Goal: Task Accomplishment & Management: Manage account settings

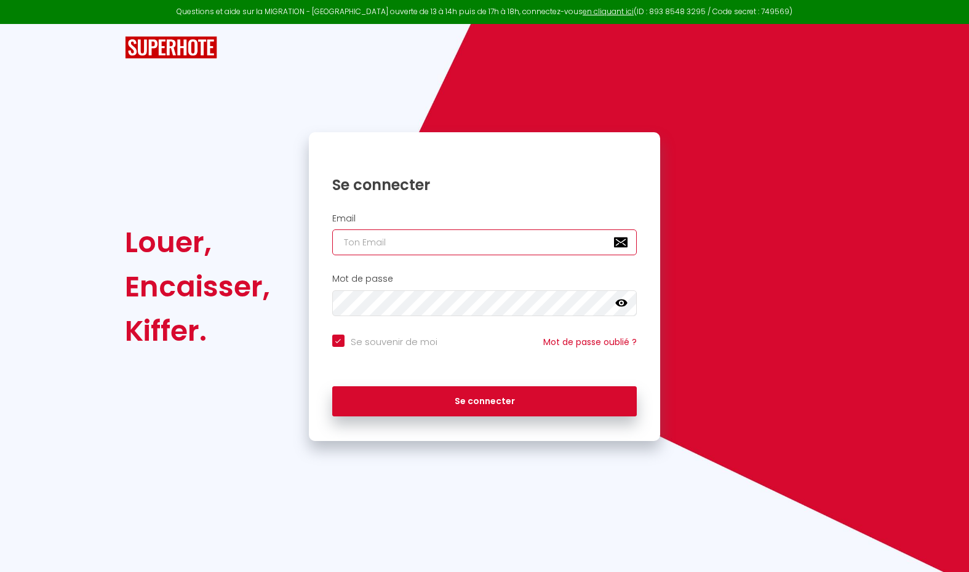
type input "[EMAIL_ADDRESS][DOMAIN_NAME]"
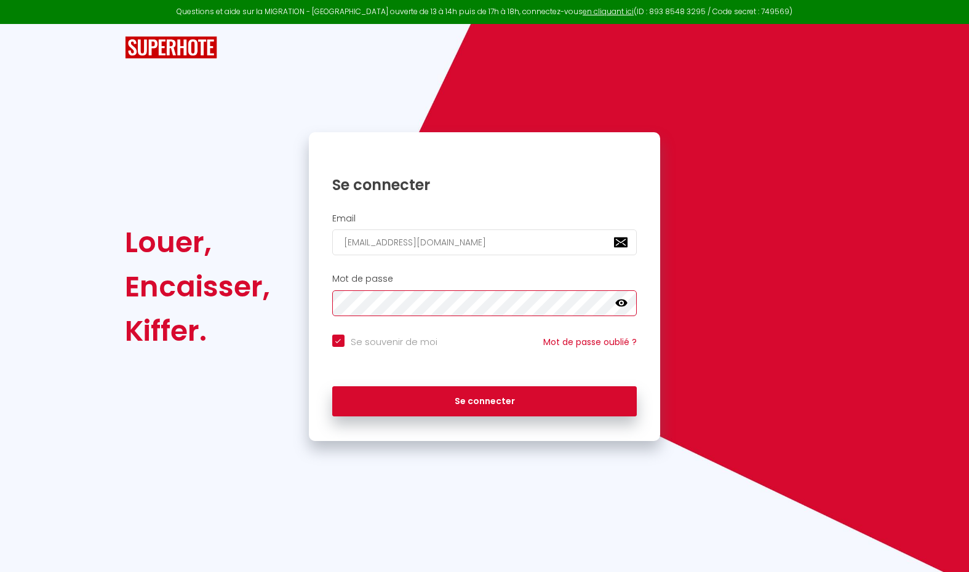
click at [484, 399] on button "Se connecter" at bounding box center [484, 401] width 305 height 31
checkbox input "true"
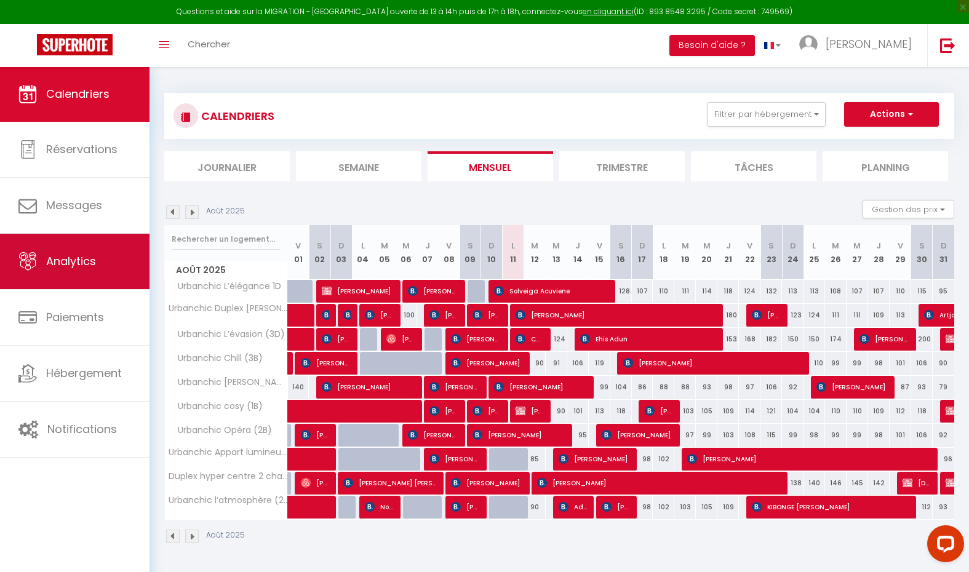
click at [90, 268] on span "Analytics" at bounding box center [71, 260] width 50 height 15
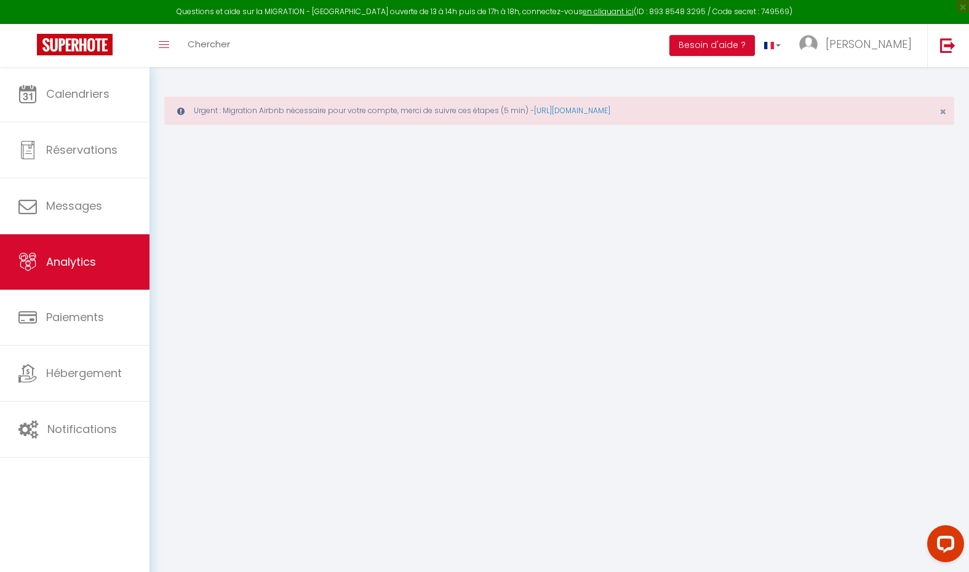
select select "2025"
select select "8"
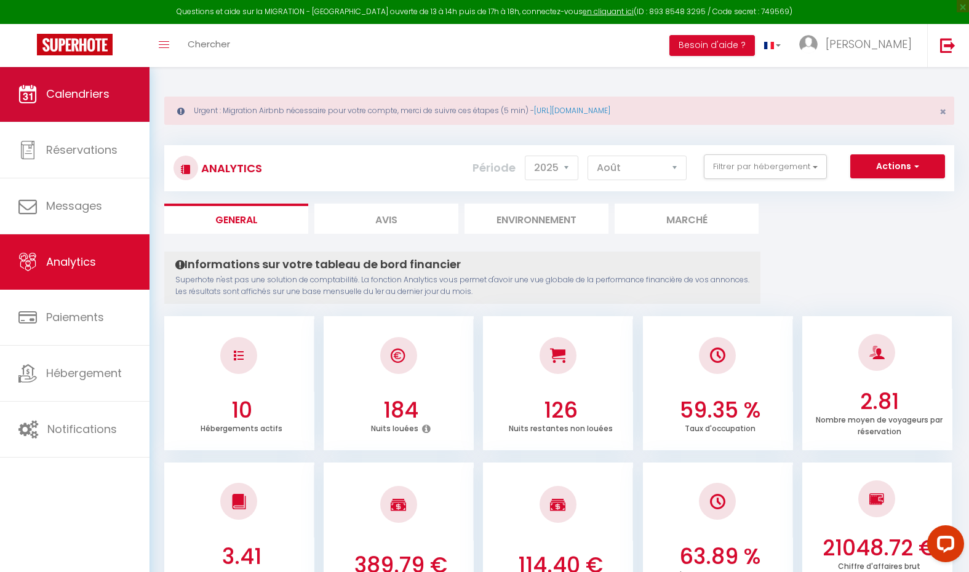
click at [78, 108] on link "Calendriers" at bounding box center [75, 93] width 150 height 55
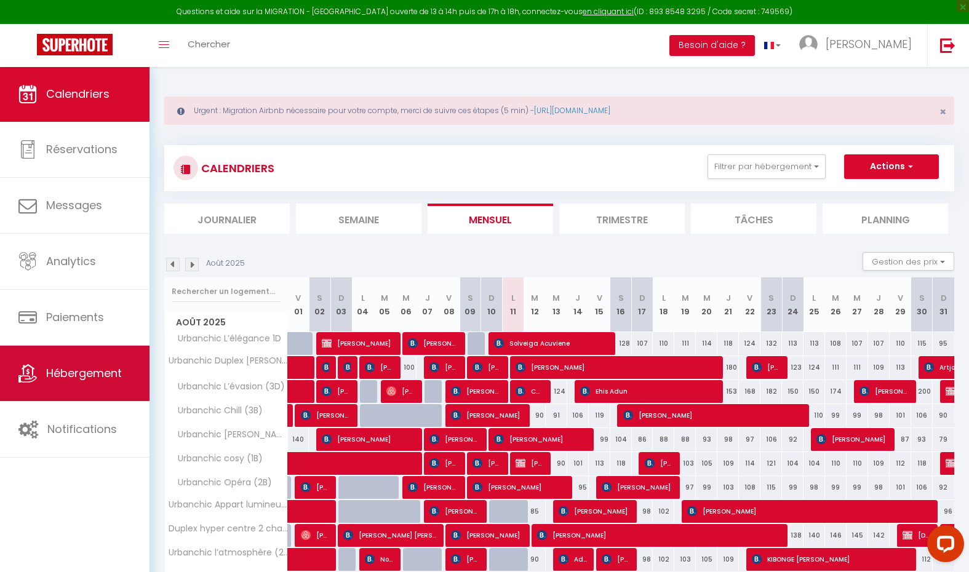
click at [118, 371] on span "Hébergement" at bounding box center [84, 372] width 76 height 15
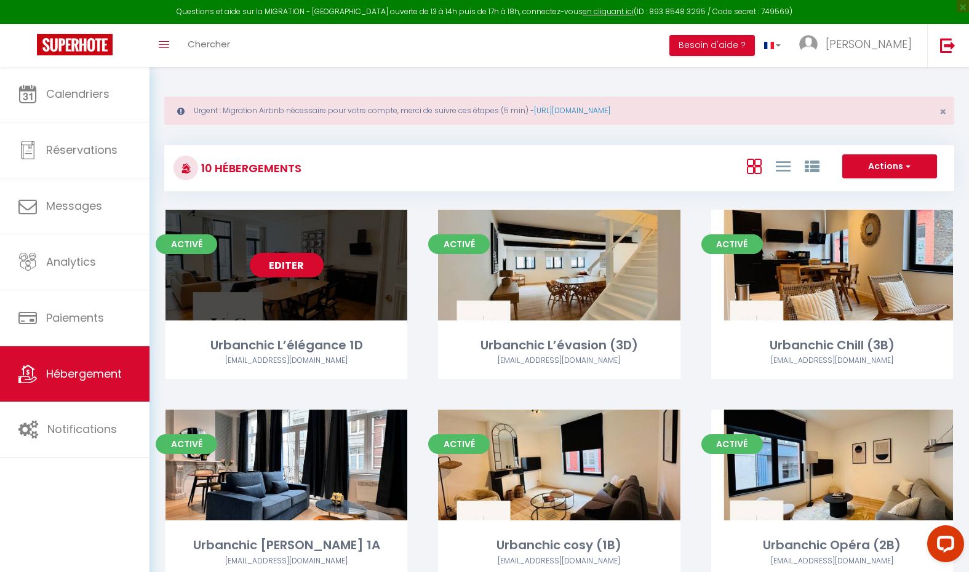
click at [309, 267] on link "Editer" at bounding box center [287, 265] width 74 height 25
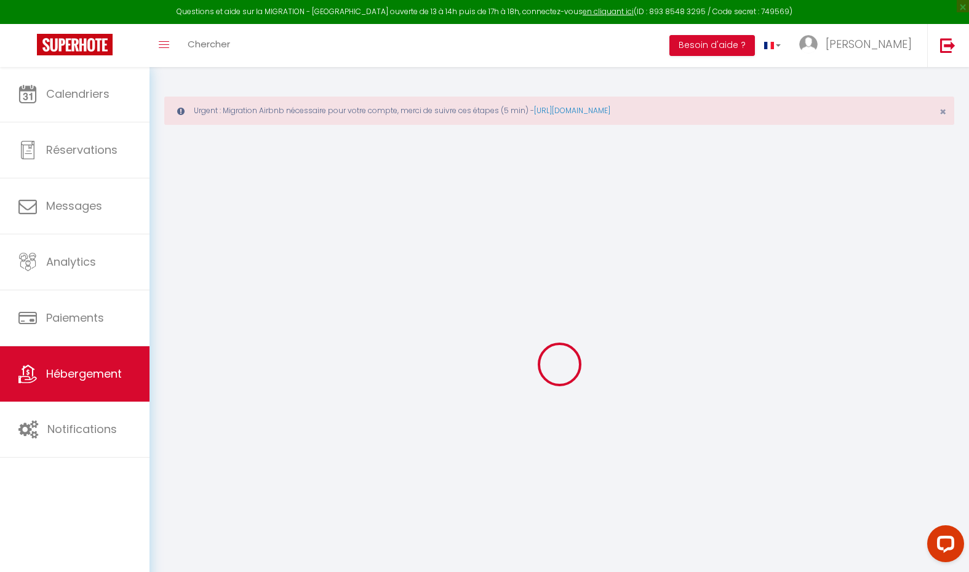
checkbox input "false"
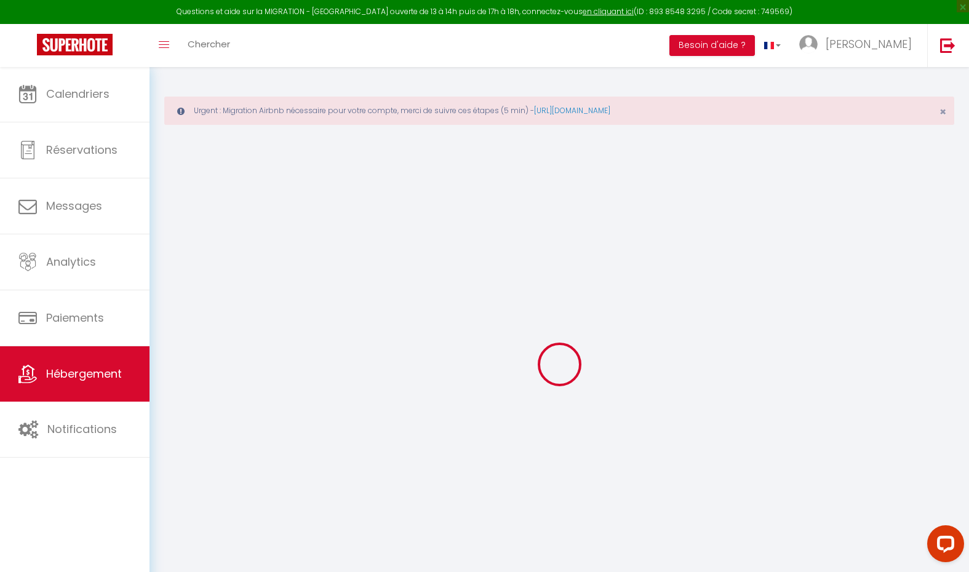
checkbox input "false"
select select "14:00"
select select
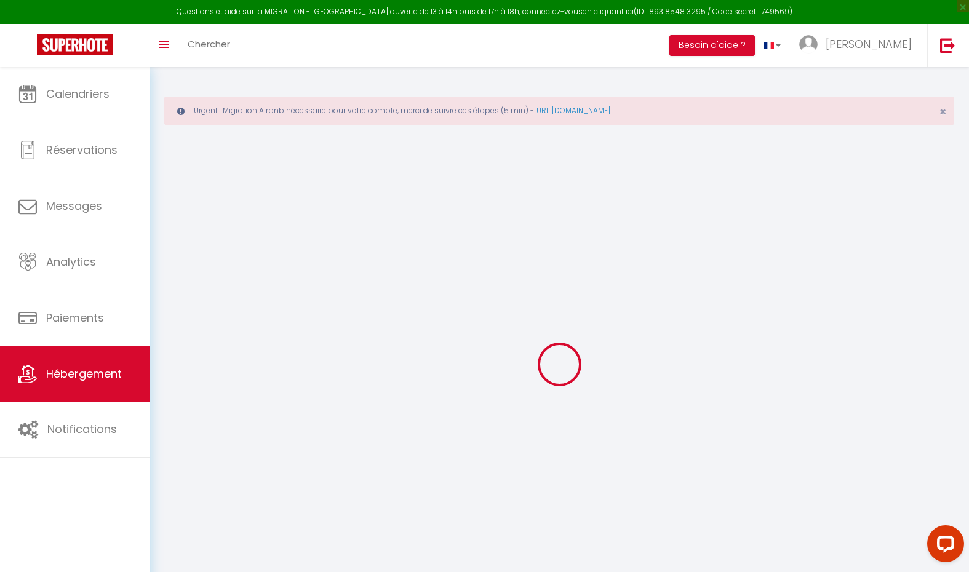
select select "12:00"
select select "30"
select select "120"
select select
checkbox input "false"
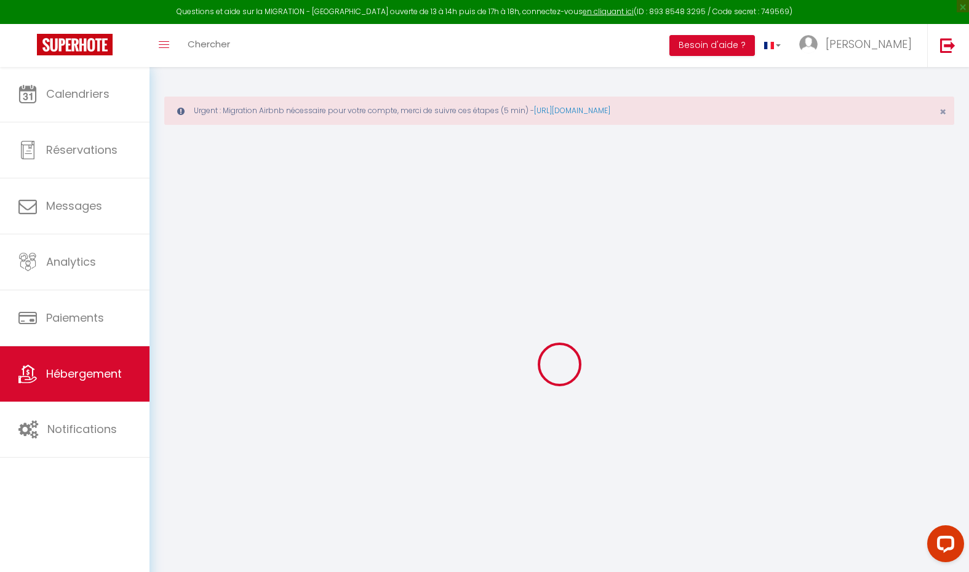
checkbox input "false"
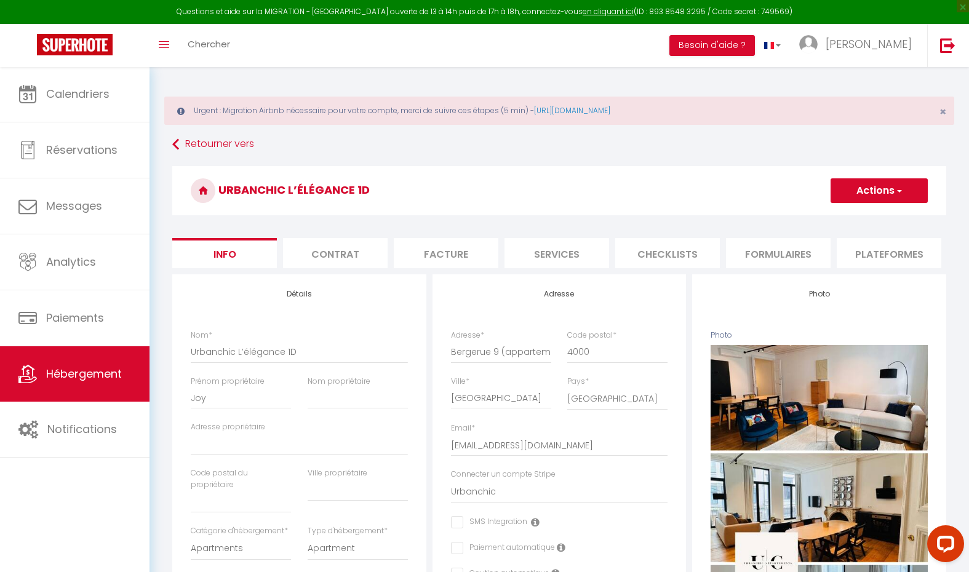
click at [581, 252] on li "Services" at bounding box center [556, 253] width 105 height 30
select select
checkbox input "false"
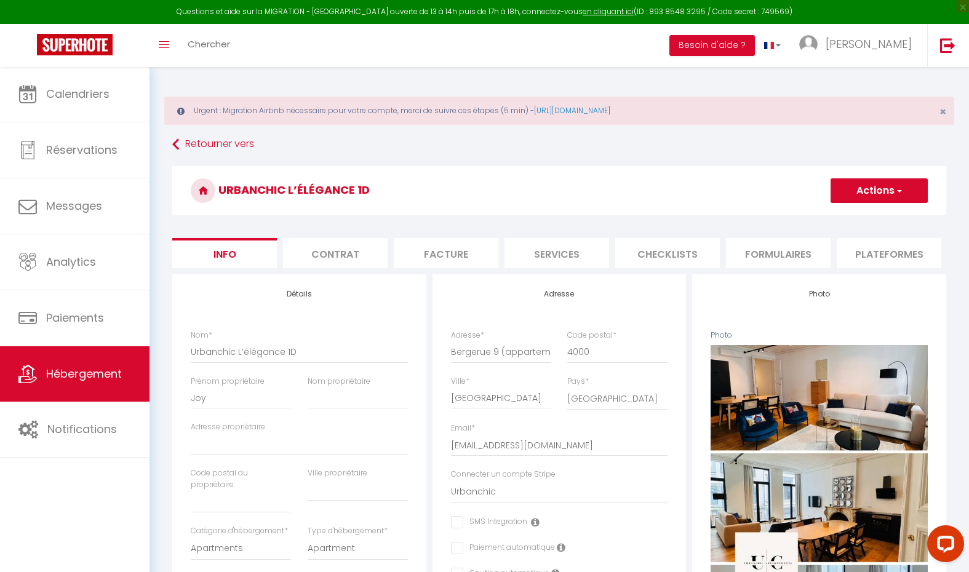
checkbox input "false"
checkbox input "true"
checkbox input "false"
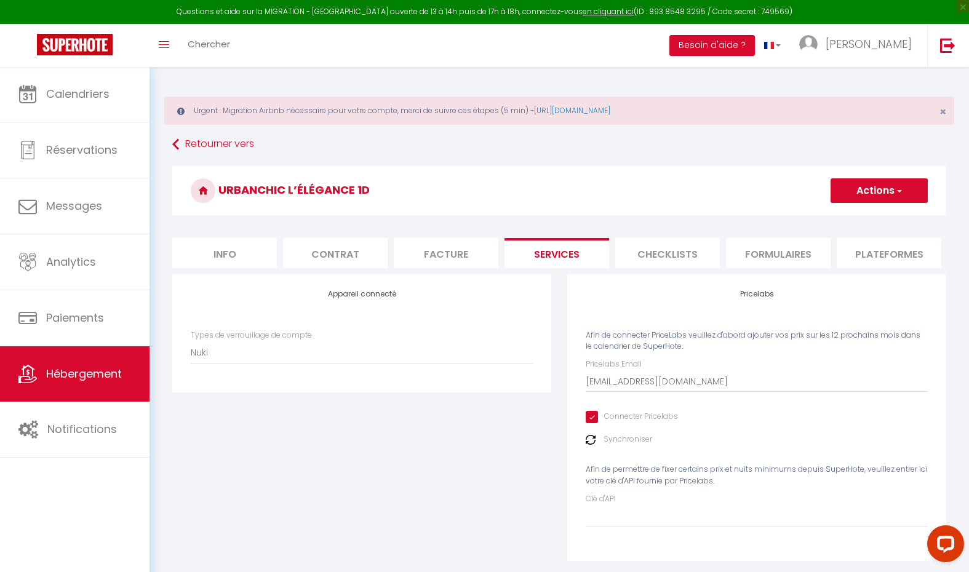
click at [372, 261] on li "Contrat" at bounding box center [335, 253] width 105 height 30
select select
checkbox input "false"
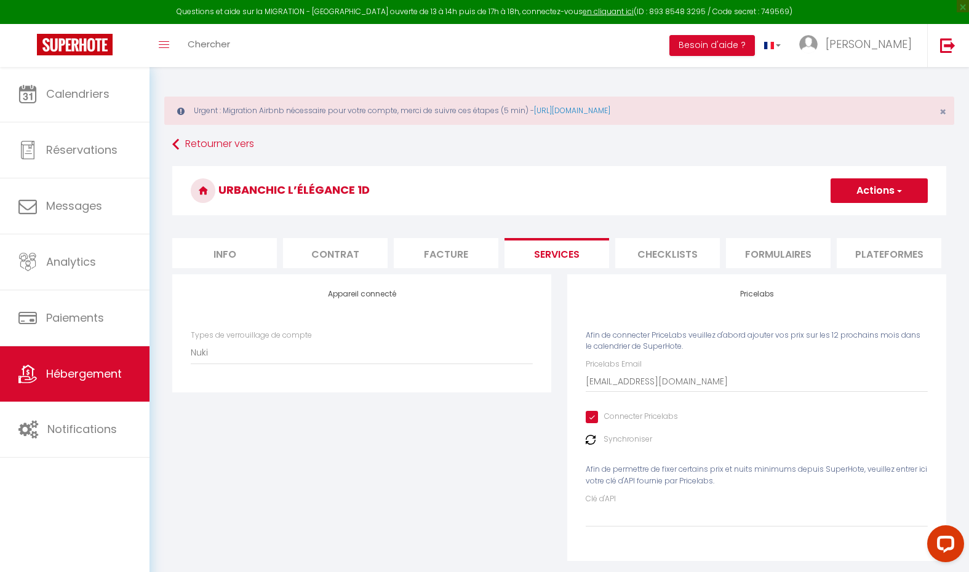
checkbox input "false"
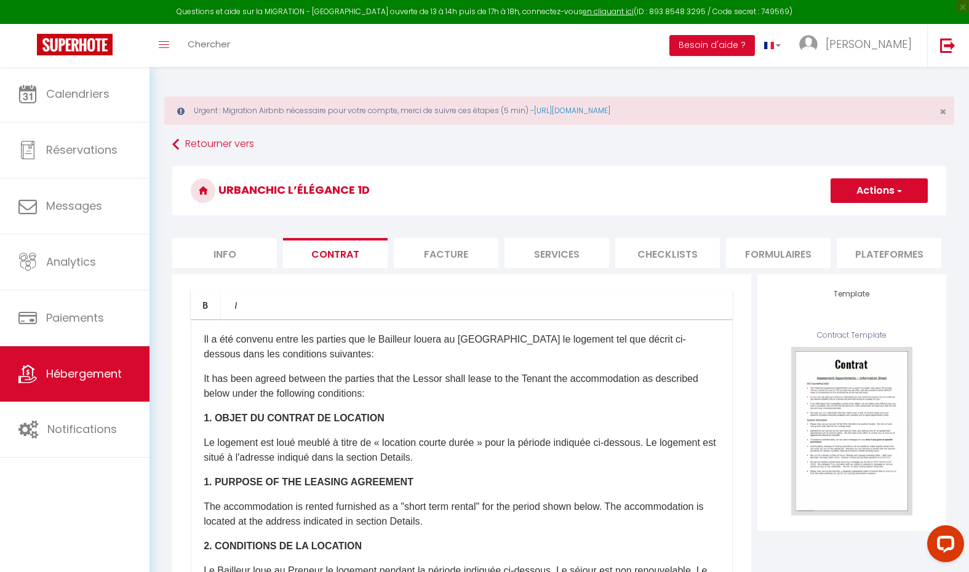
click at [233, 247] on li "Info" at bounding box center [224, 253] width 105 height 30
select select
checkbox input "false"
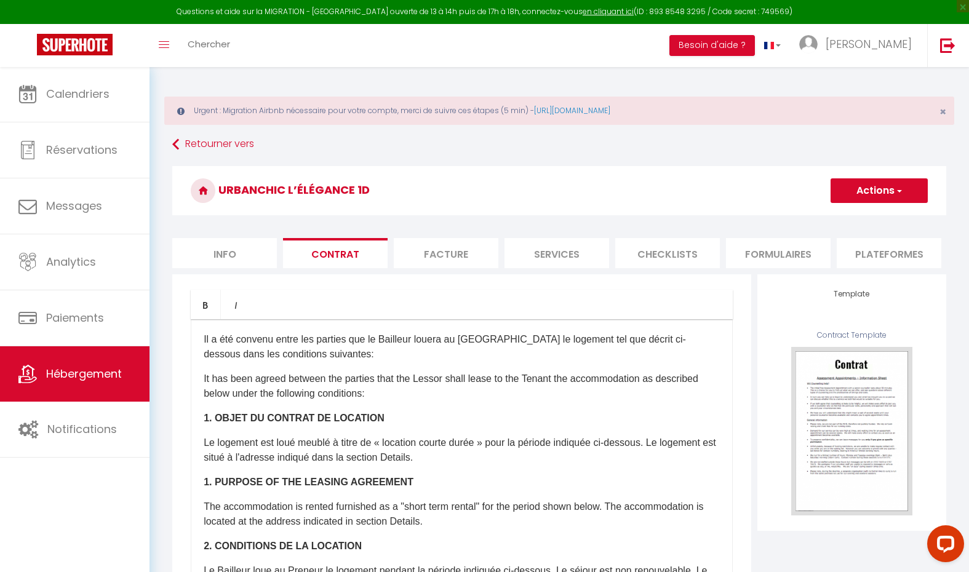
checkbox input "false"
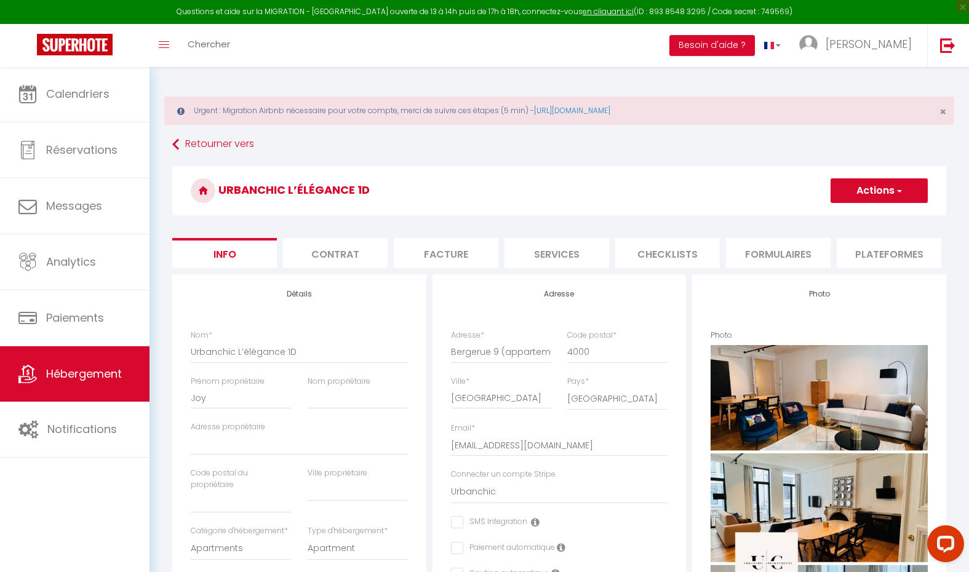
click at [555, 260] on li "Services" at bounding box center [556, 253] width 105 height 30
checkbox input "true"
checkbox input "false"
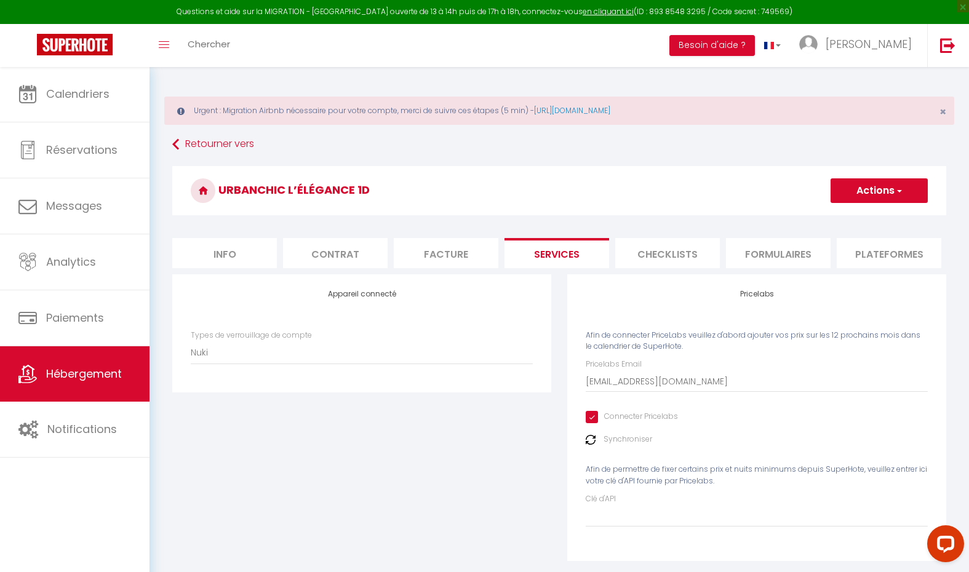
scroll to position [-1, 0]
click at [670, 252] on li "Checklists" at bounding box center [667, 253] width 105 height 30
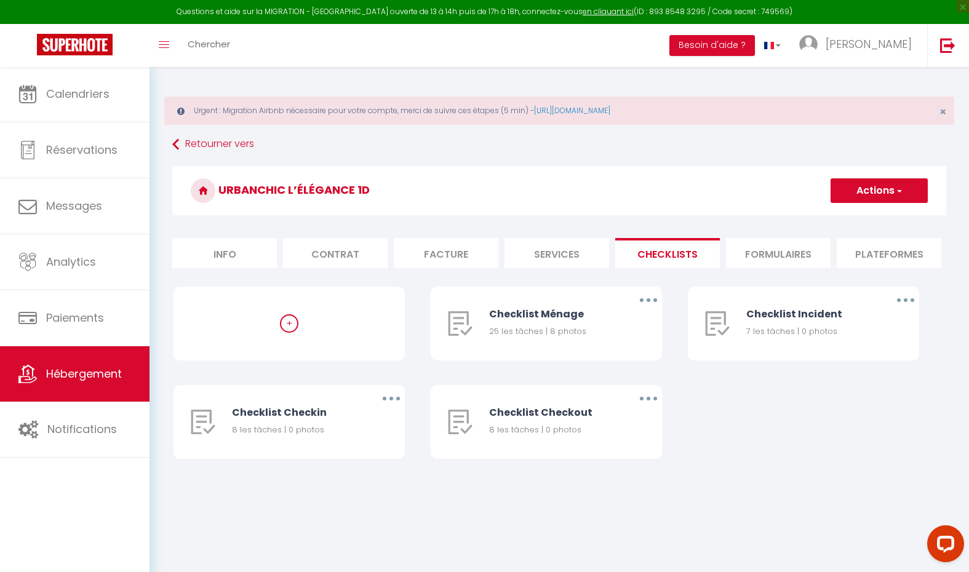
click at [793, 259] on li "Formulaires" at bounding box center [778, 253] width 105 height 30
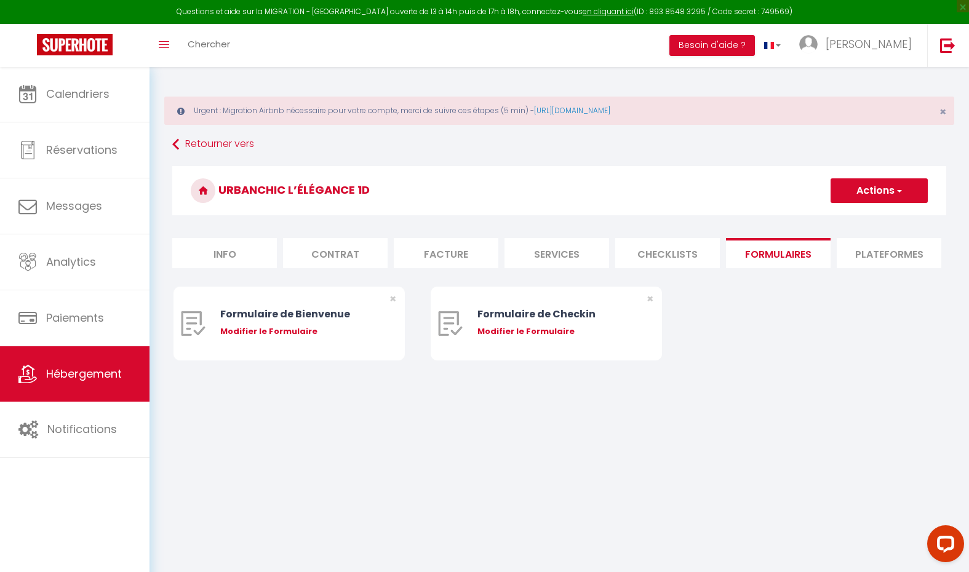
click at [853, 253] on li "Plateformes" at bounding box center [889, 253] width 105 height 30
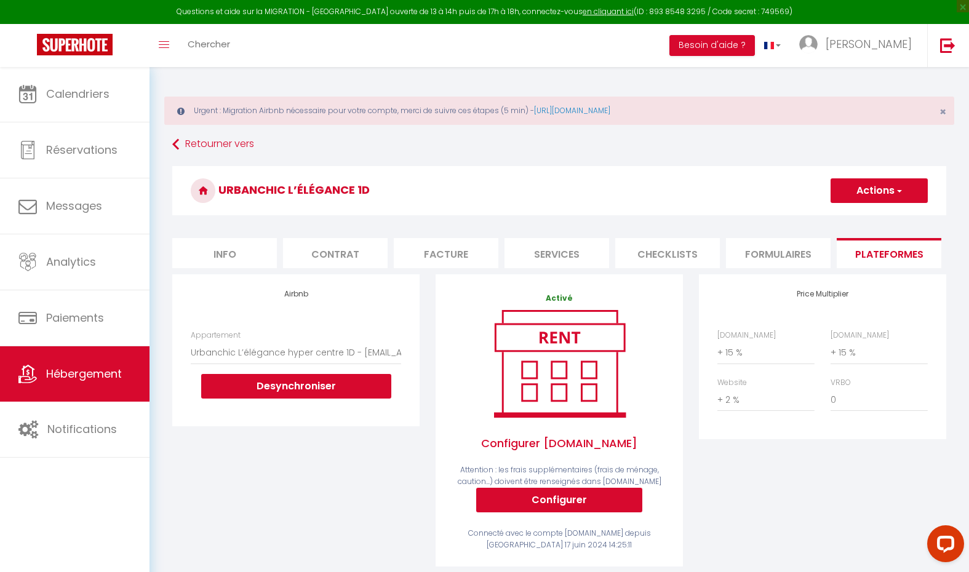
click at [230, 261] on li "Info" at bounding box center [224, 253] width 105 height 30
select select
checkbox input "false"
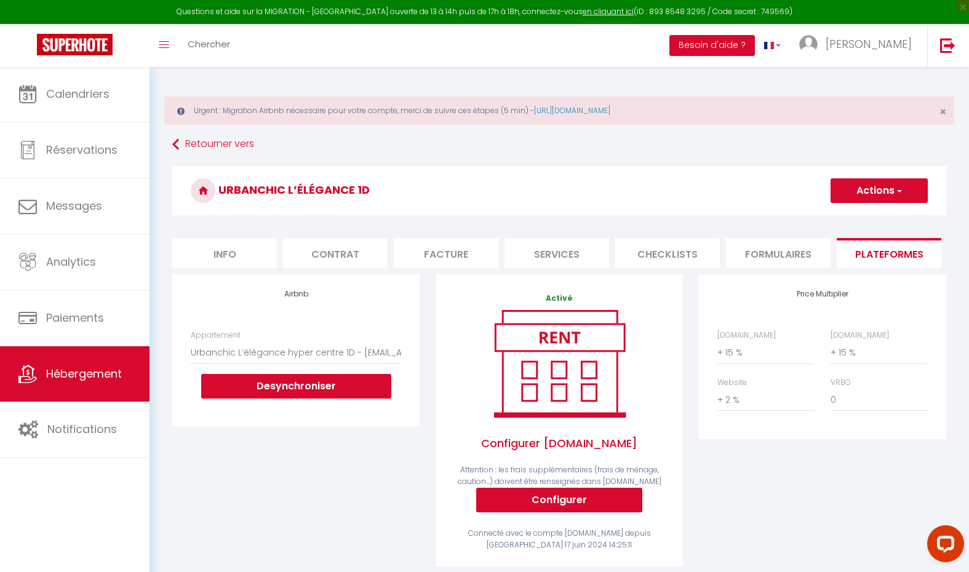
checkbox input "false"
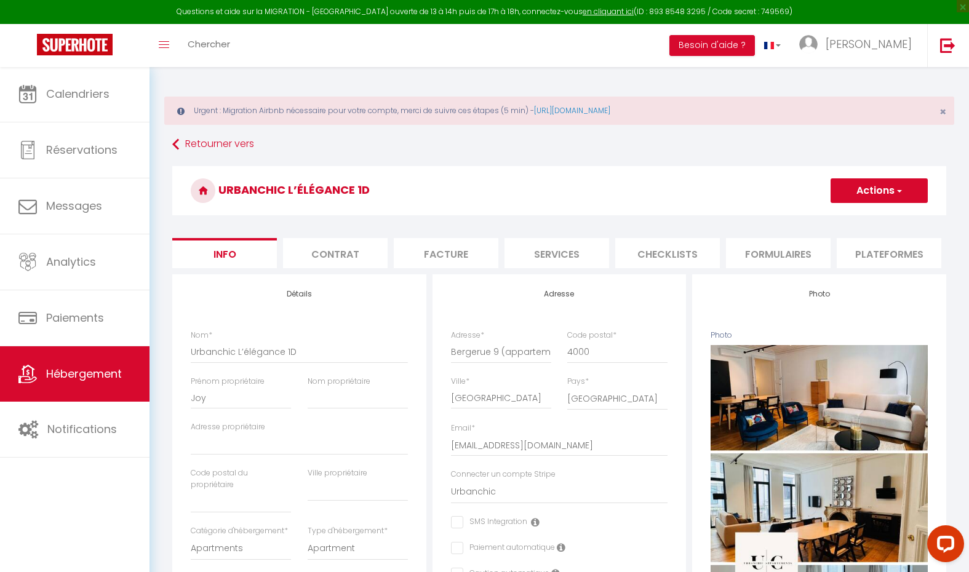
click at [872, 251] on li "Plateformes" at bounding box center [889, 253] width 105 height 30
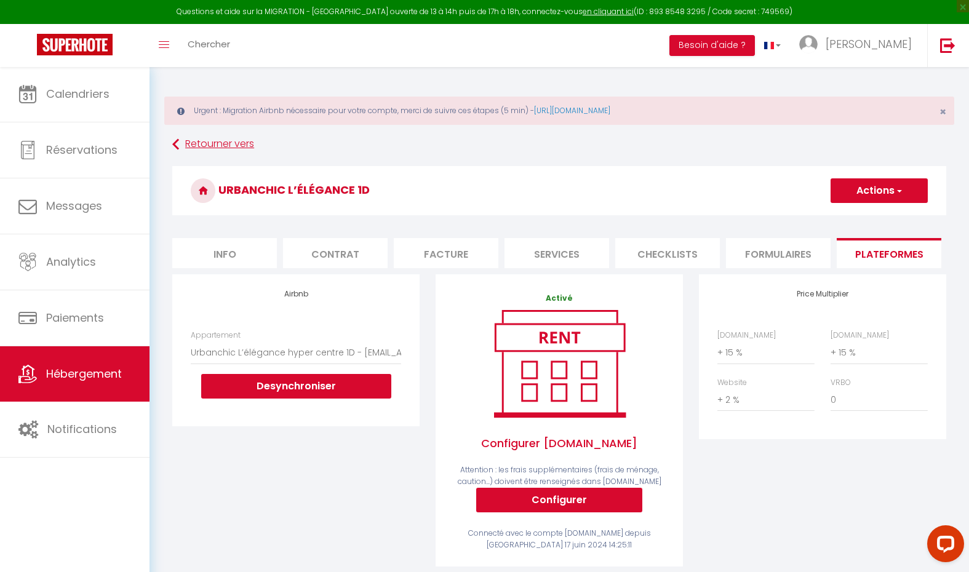
click at [228, 145] on link "Retourner vers" at bounding box center [559, 145] width 774 height 22
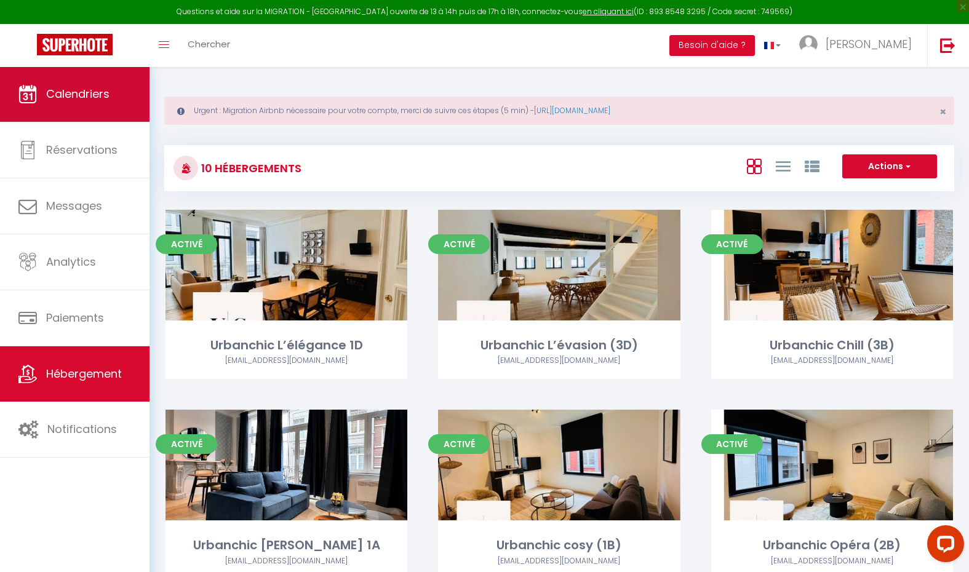
click at [89, 94] on span "Calendriers" at bounding box center [77, 93] width 63 height 15
